Goal: Task Accomplishment & Management: Complete application form

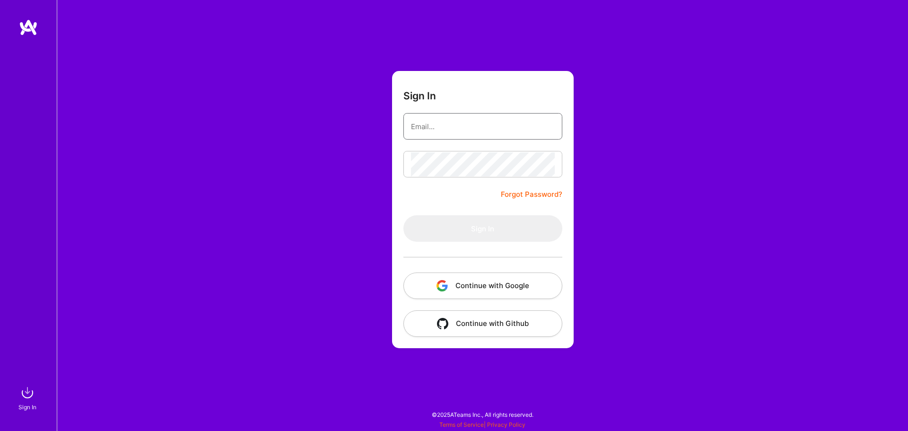
type input "[EMAIL_ADDRESS][DOMAIN_NAME]"
click at [650, 172] on div "Sign In [EMAIL_ADDRESS][DOMAIN_NAME] Forgot Password? Sign In Continue with Goo…" at bounding box center [483, 215] width 852 height 431
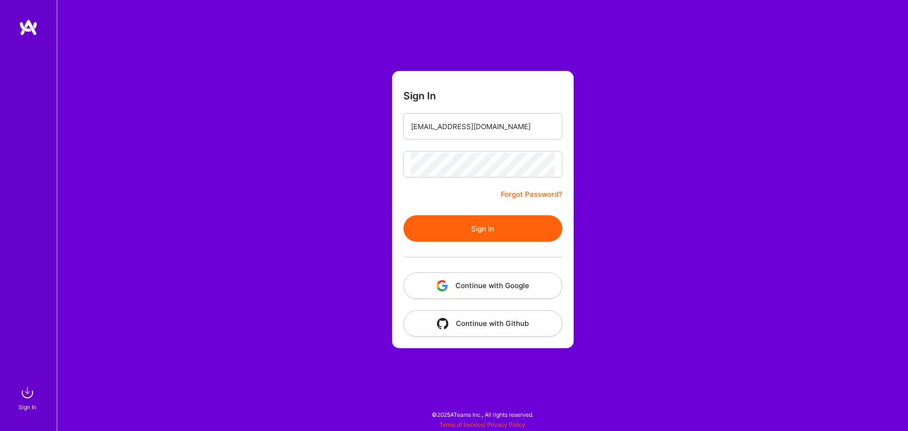
click at [486, 223] on button "Sign In" at bounding box center [483, 228] width 159 height 26
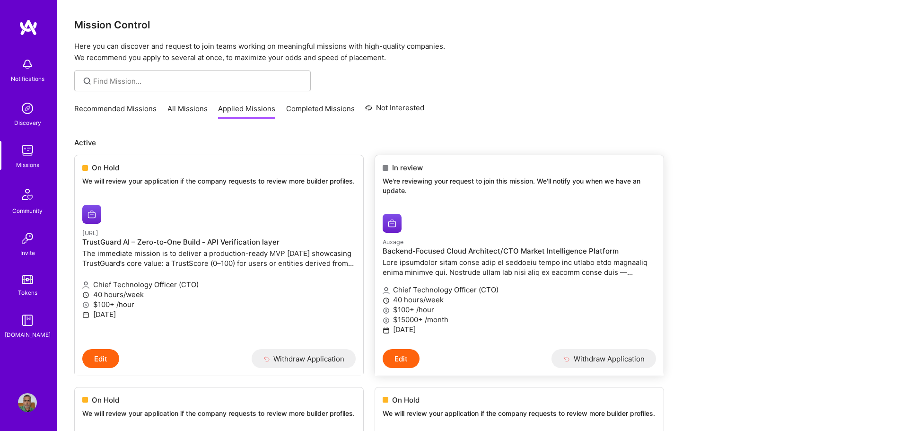
click at [423, 261] on p at bounding box center [519, 267] width 273 height 20
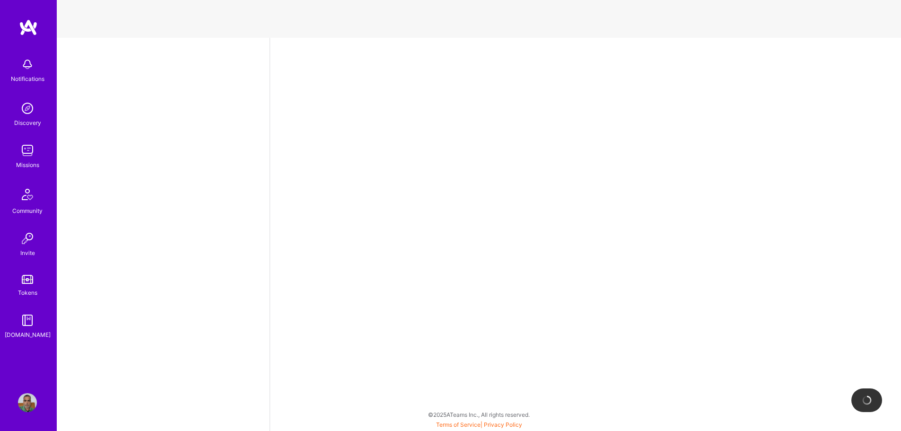
select select "IN"
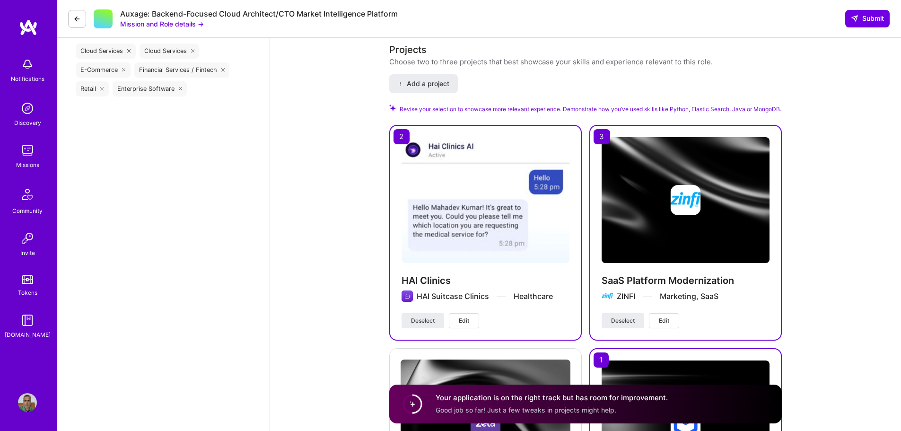
scroll to position [1136, 0]
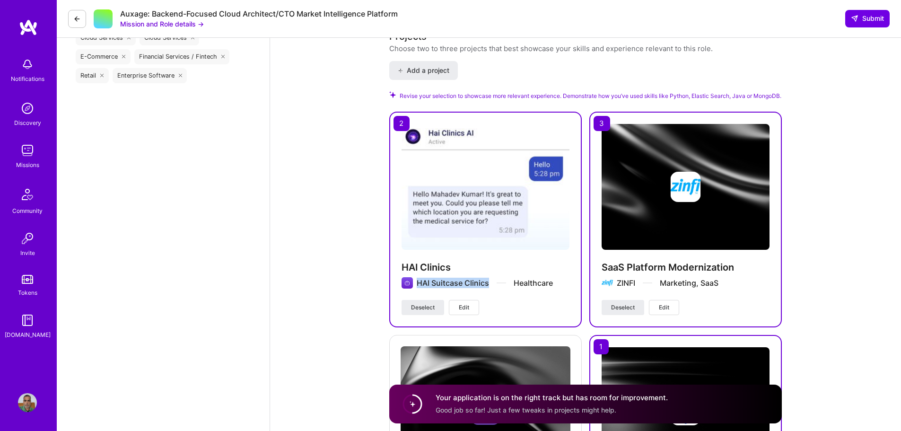
drag, startPoint x: 427, startPoint y: 272, endPoint x: 574, endPoint y: 268, distance: 146.7
click at [574, 268] on div "HAI Clinics HAI Suitcase Clinics Healthcare Deselect Edit" at bounding box center [485, 220] width 193 height 216
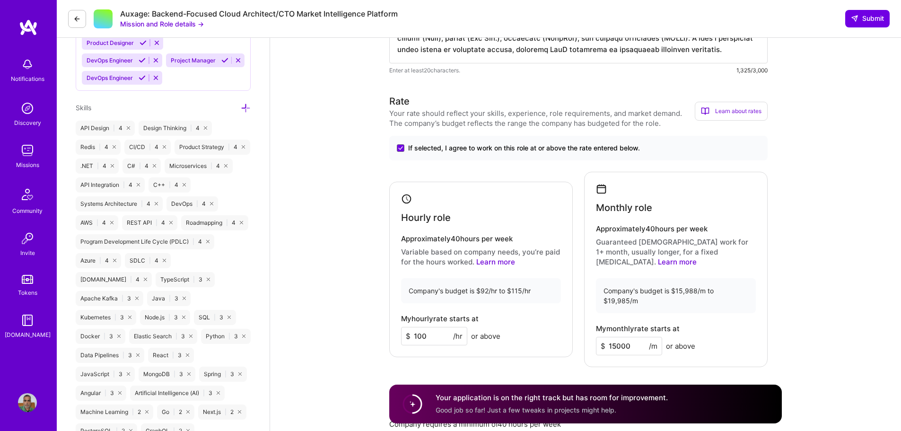
scroll to position [520, 0]
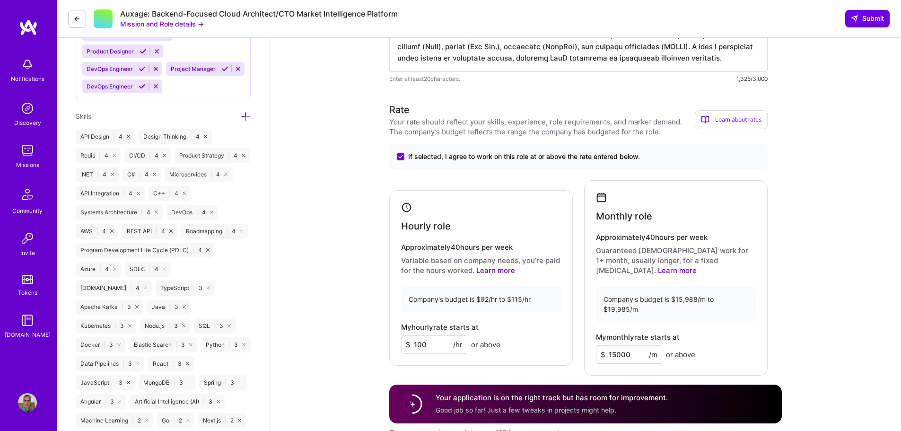
click at [31, 25] on img at bounding box center [28, 27] width 19 height 17
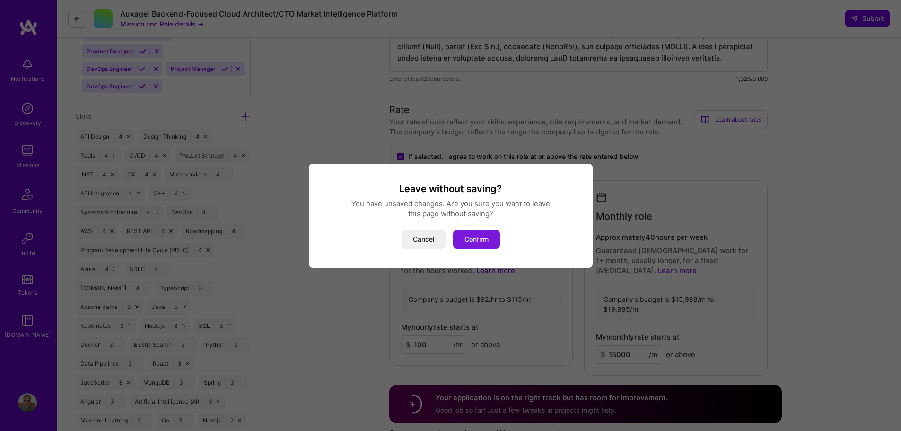
click at [477, 244] on button "Confirm" at bounding box center [476, 239] width 47 height 19
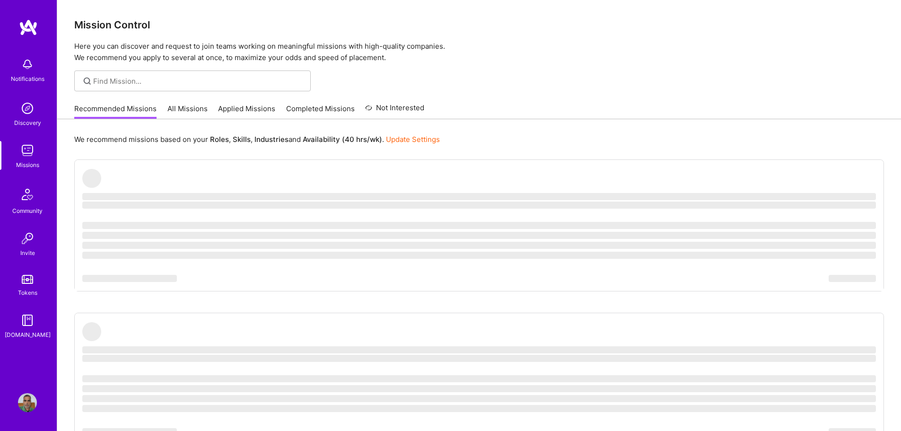
click at [237, 106] on link "Applied Missions" at bounding box center [246, 112] width 57 height 16
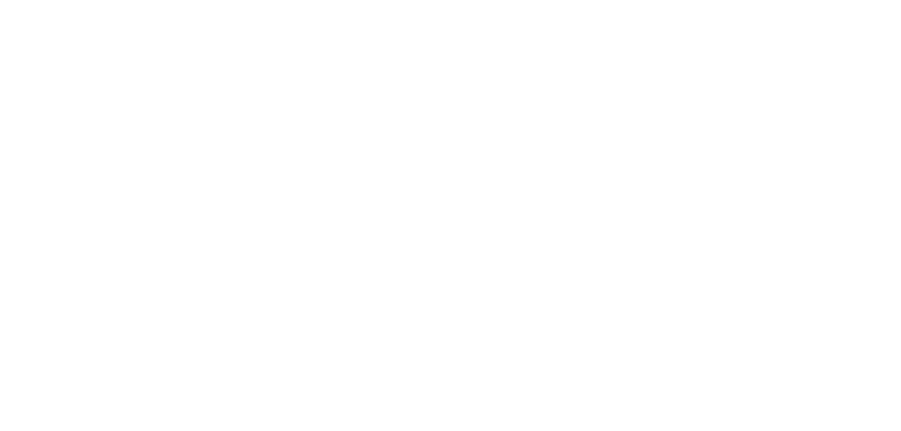
click at [0, 0] on link "All Missions" at bounding box center [0, 0] width 0 height 0
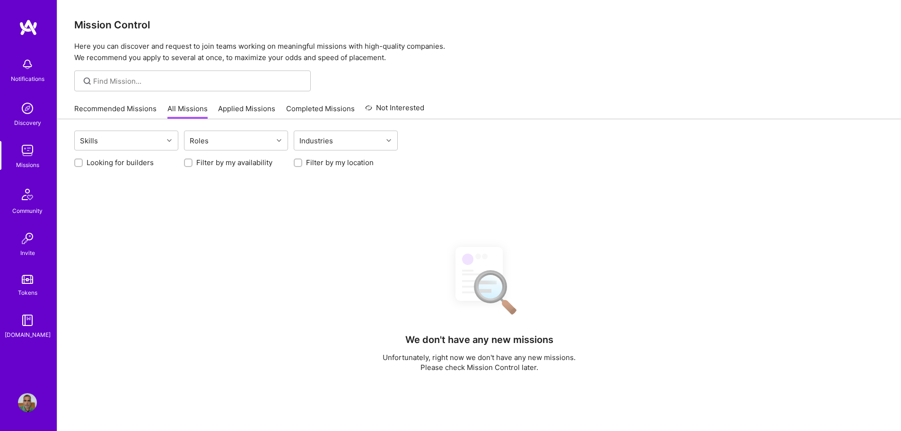
click at [97, 165] on label "Looking for builders" at bounding box center [120, 163] width 67 height 10
click at [83, 165] on input "Looking for builders" at bounding box center [79, 163] width 7 height 7
checkbox input "true"
click at [344, 159] on label "Filter by my location" at bounding box center [340, 163] width 68 height 10
click at [302, 160] on input "Filter by my location" at bounding box center [299, 163] width 7 height 7
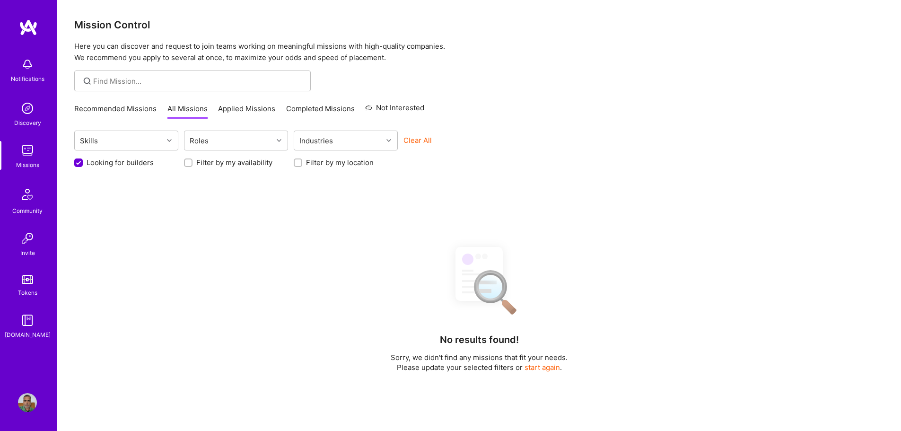
checkbox input "true"
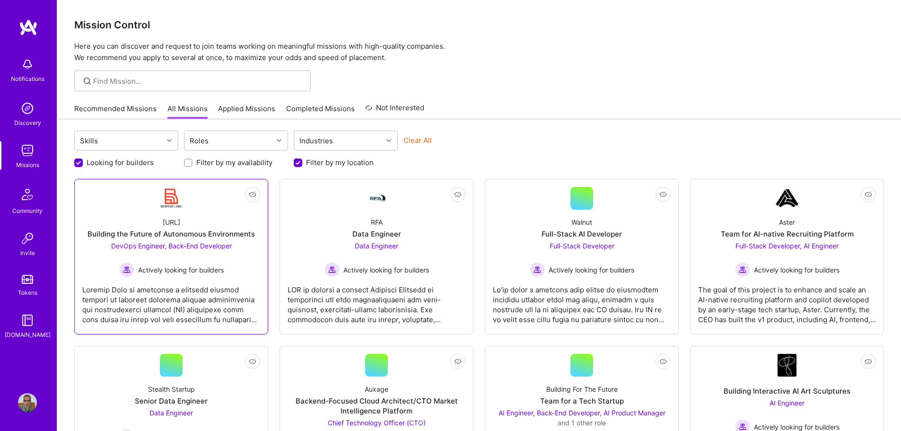
click at [252, 245] on div "[URL] Building the Future of Autonomous Environments DevOps Engineer, Back-End …" at bounding box center [171, 244] width 178 height 68
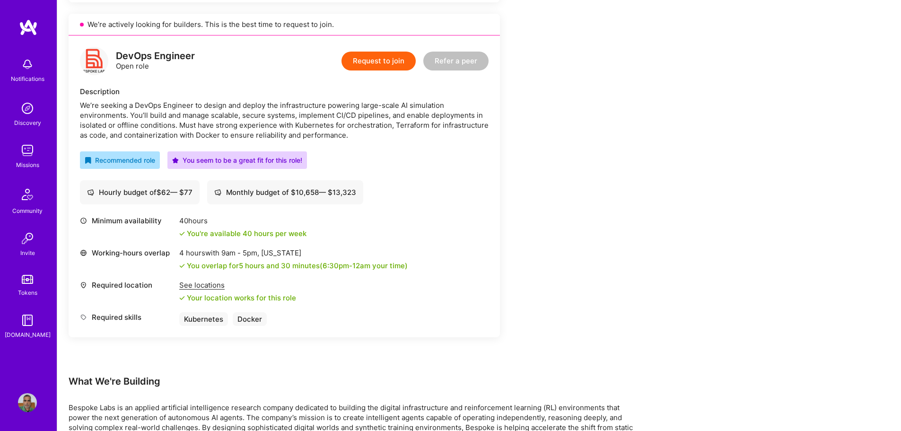
scroll to position [559, 0]
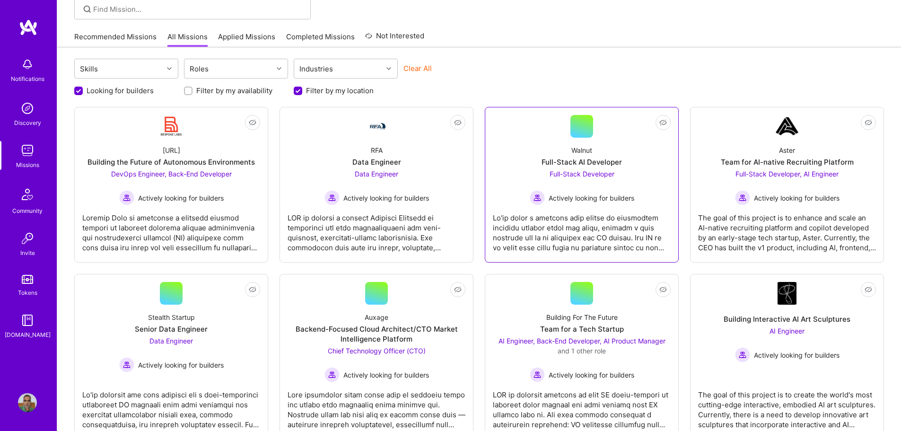
scroll to position [95, 0]
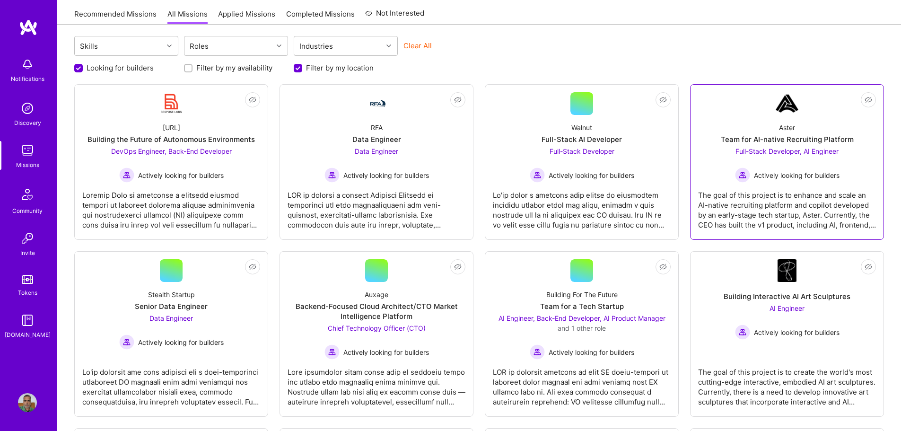
click at [774, 181] on div "Actively looking for builders" at bounding box center [787, 174] width 105 height 15
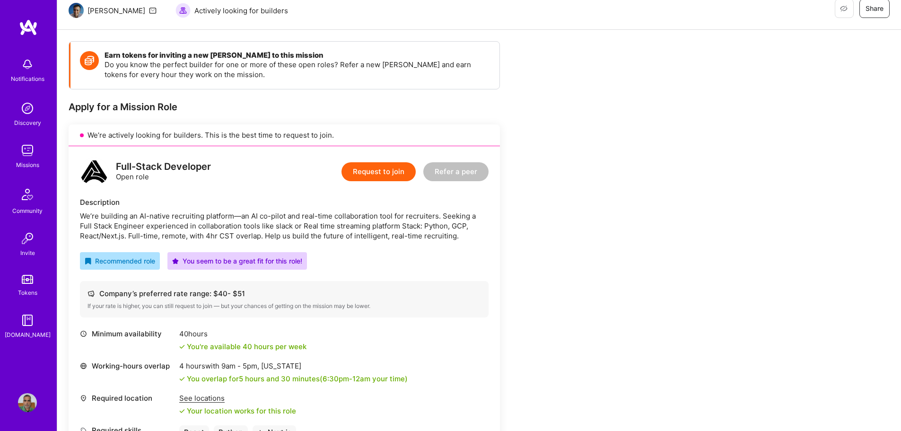
scroll to position [79, 0]
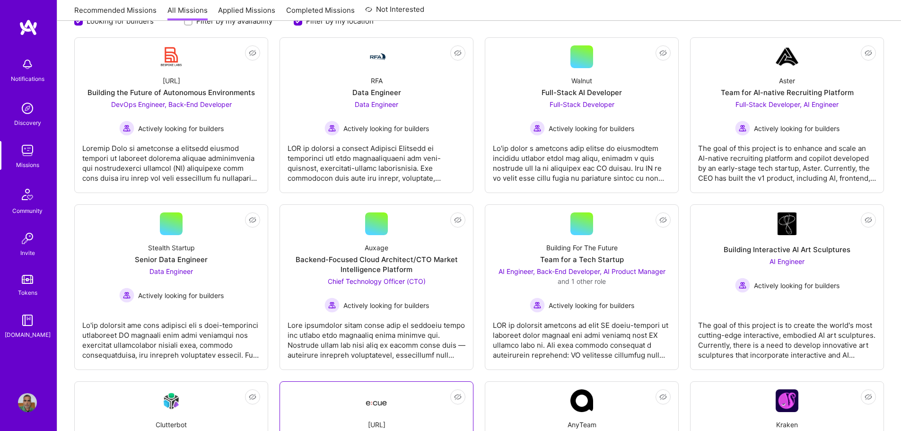
scroll to position [284, 0]
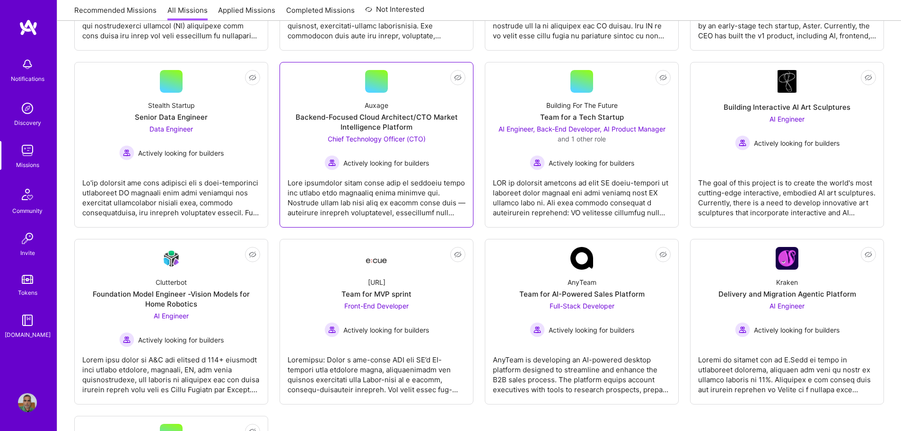
click at [429, 146] on div "Chief Technology Officer (CTO) Actively looking for builders" at bounding box center [377, 152] width 105 height 36
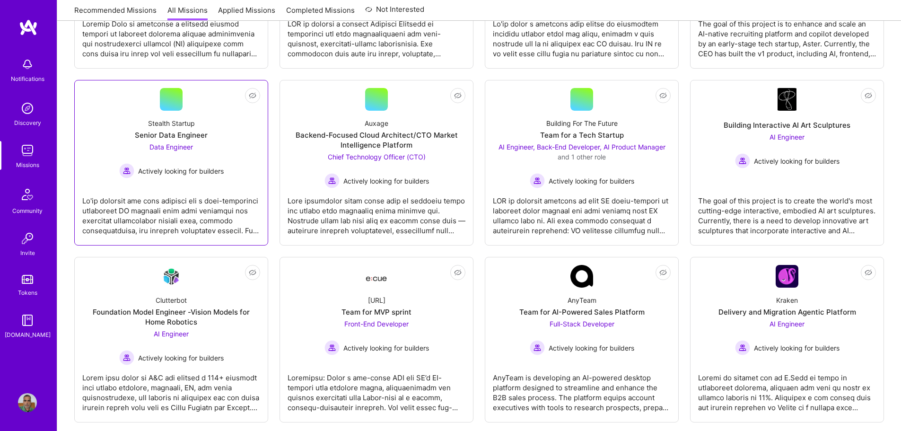
scroll to position [142, 0]
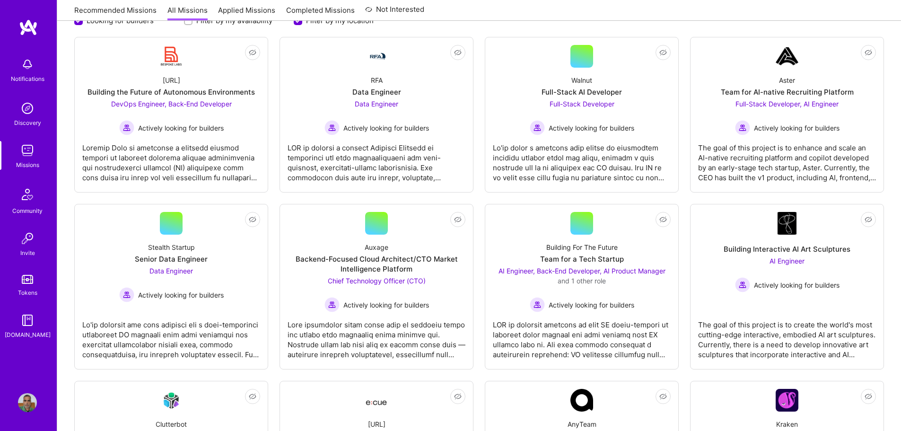
click at [240, 9] on link "Applied Missions" at bounding box center [246, 13] width 57 height 16
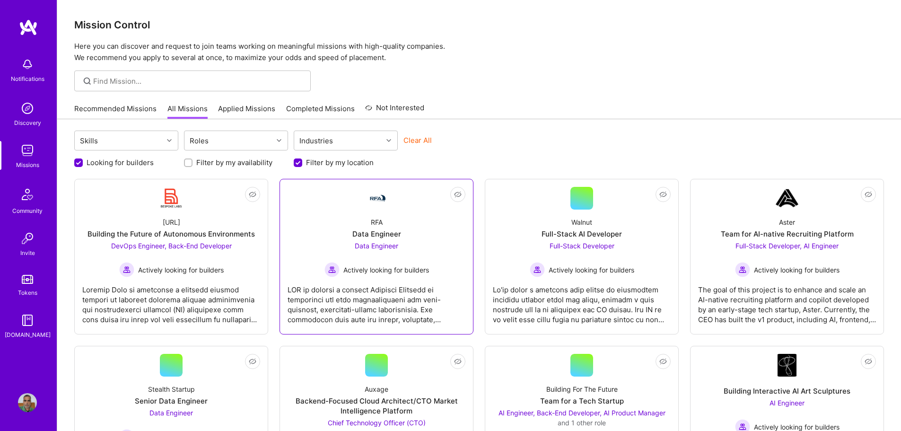
scroll to position [142, 0]
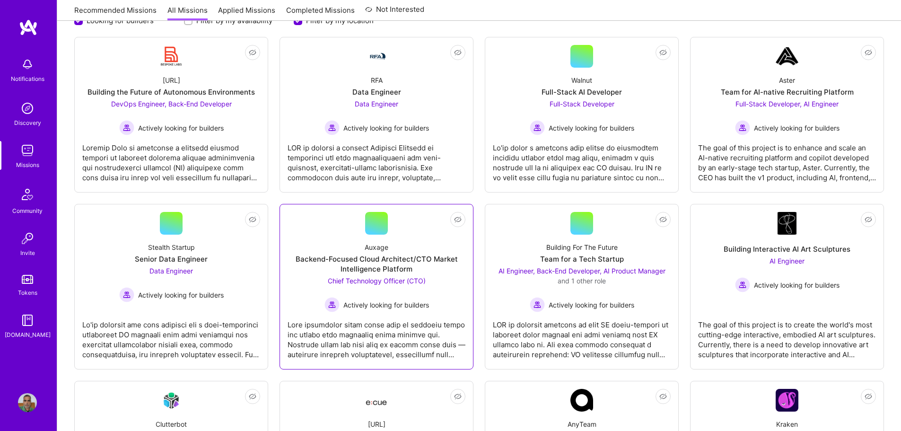
click at [407, 254] on div "Backend-Focused Cloud Architect/CTO Market Intelligence Platform" at bounding box center [377, 264] width 178 height 20
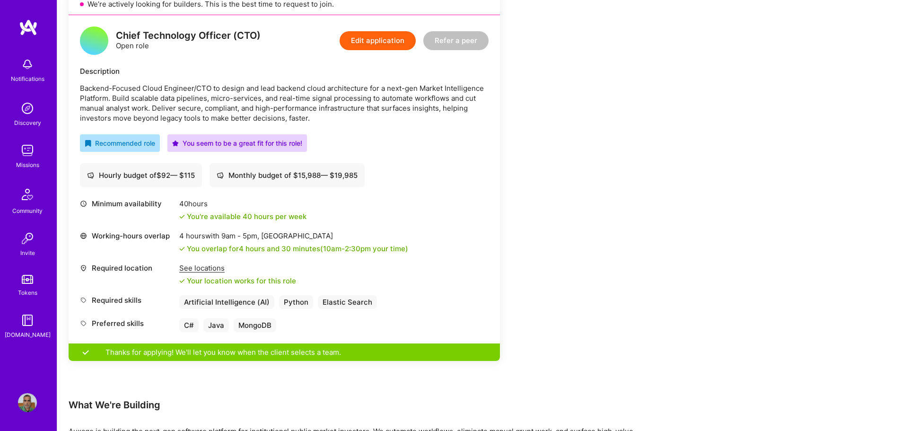
scroll to position [330, 0]
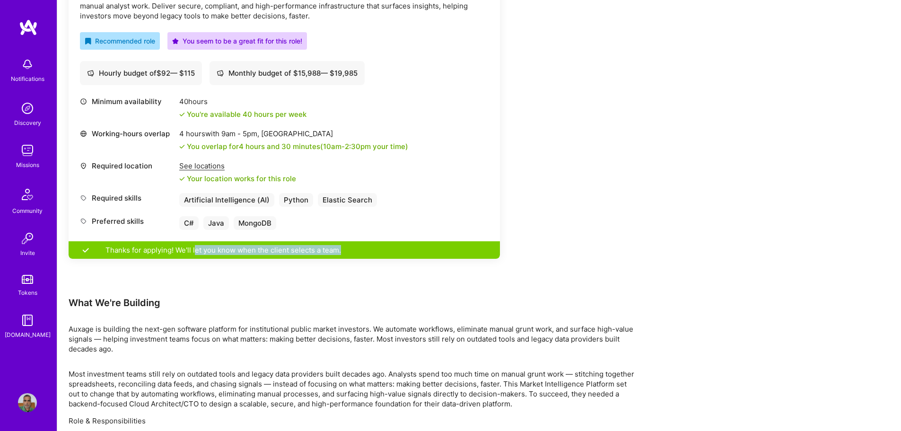
drag, startPoint x: 197, startPoint y: 248, endPoint x: 371, endPoint y: 256, distance: 174.3
click at [391, 251] on div "Thanks for applying! We'll let you know when the client selects a team." at bounding box center [285, 250] width 432 height 18
click at [277, 249] on div "Thanks for applying! We'll let you know when the client selects a team." at bounding box center [285, 250] width 432 height 18
drag, startPoint x: 108, startPoint y: 250, endPoint x: 382, endPoint y: 249, distance: 274.4
click at [381, 249] on div "Thanks for applying! We'll let you know when the client selects a team." at bounding box center [285, 250] width 432 height 18
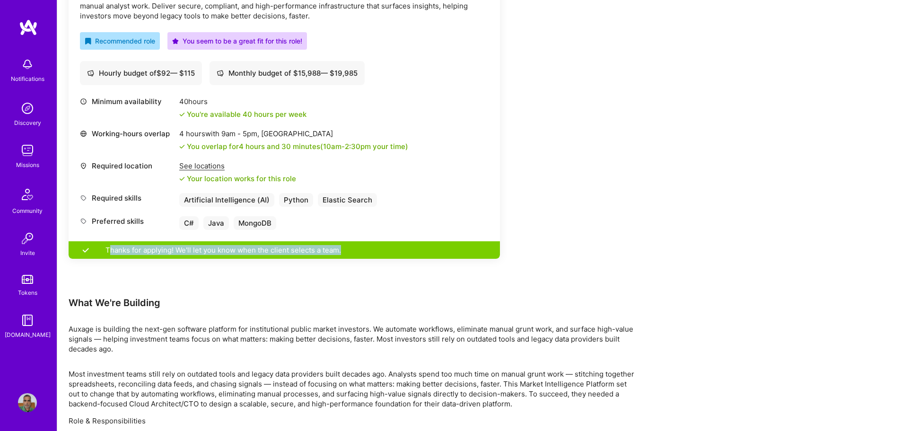
click at [380, 249] on div "Thanks for applying! We'll let you know when the client selects a team." at bounding box center [285, 250] width 432 height 18
click at [123, 255] on div "Thanks for applying! We'll let you know when the client selects a team." at bounding box center [285, 250] width 432 height 18
drag, startPoint x: 106, startPoint y: 249, endPoint x: 440, endPoint y: 253, distance: 334.1
click at [440, 253] on div "Thanks for applying! We'll let you know when the client selects a team." at bounding box center [285, 250] width 432 height 18
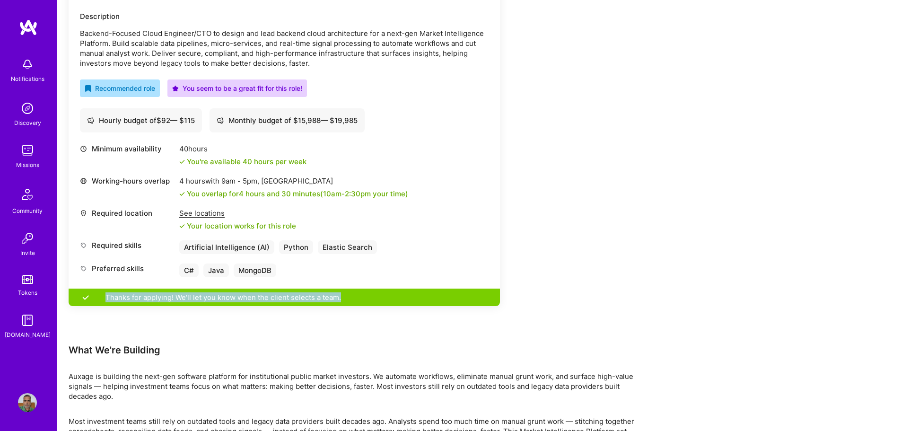
scroll to position [0, 0]
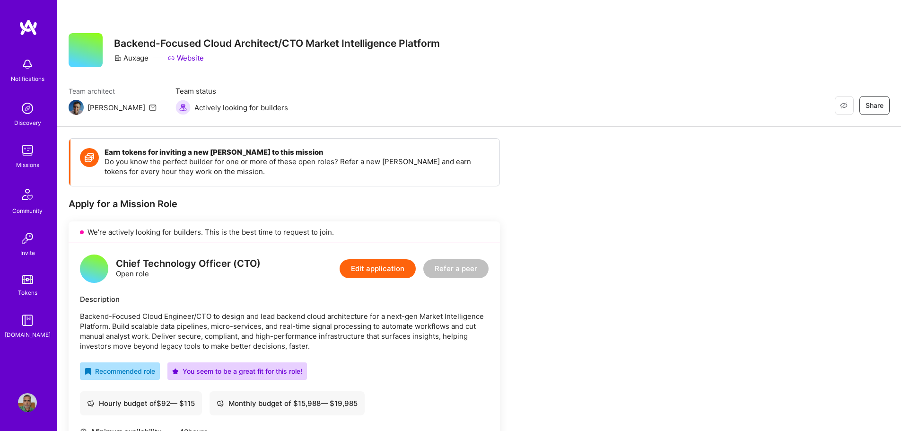
click at [24, 26] on img at bounding box center [28, 27] width 19 height 17
